Goal: Transaction & Acquisition: Purchase product/service

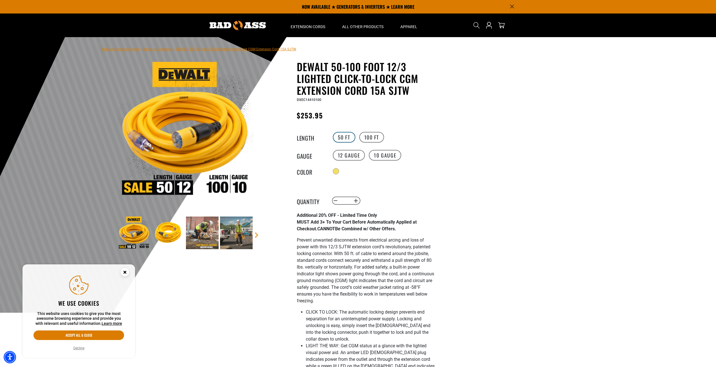
click at [343, 138] on label "50 FT" at bounding box center [344, 137] width 23 height 11
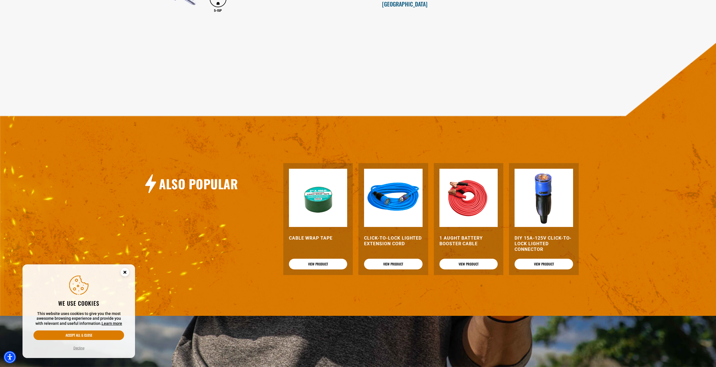
scroll to position [788, 0]
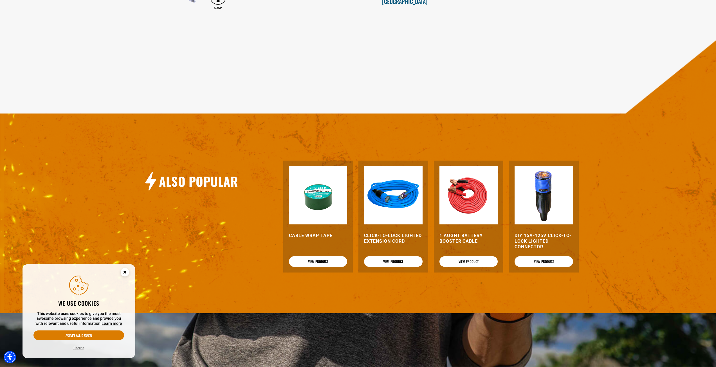
click at [372, 189] on img at bounding box center [393, 195] width 59 height 59
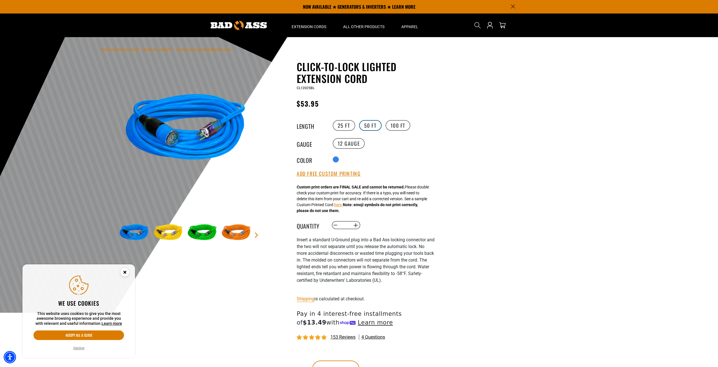
click at [372, 123] on label "50 FT" at bounding box center [370, 125] width 23 height 11
click at [377, 144] on label "10 Gauge products.product.variant_sold_out_or_unavailable" at bounding box center [385, 143] width 32 height 11
